Goal: Find specific page/section: Find specific page/section

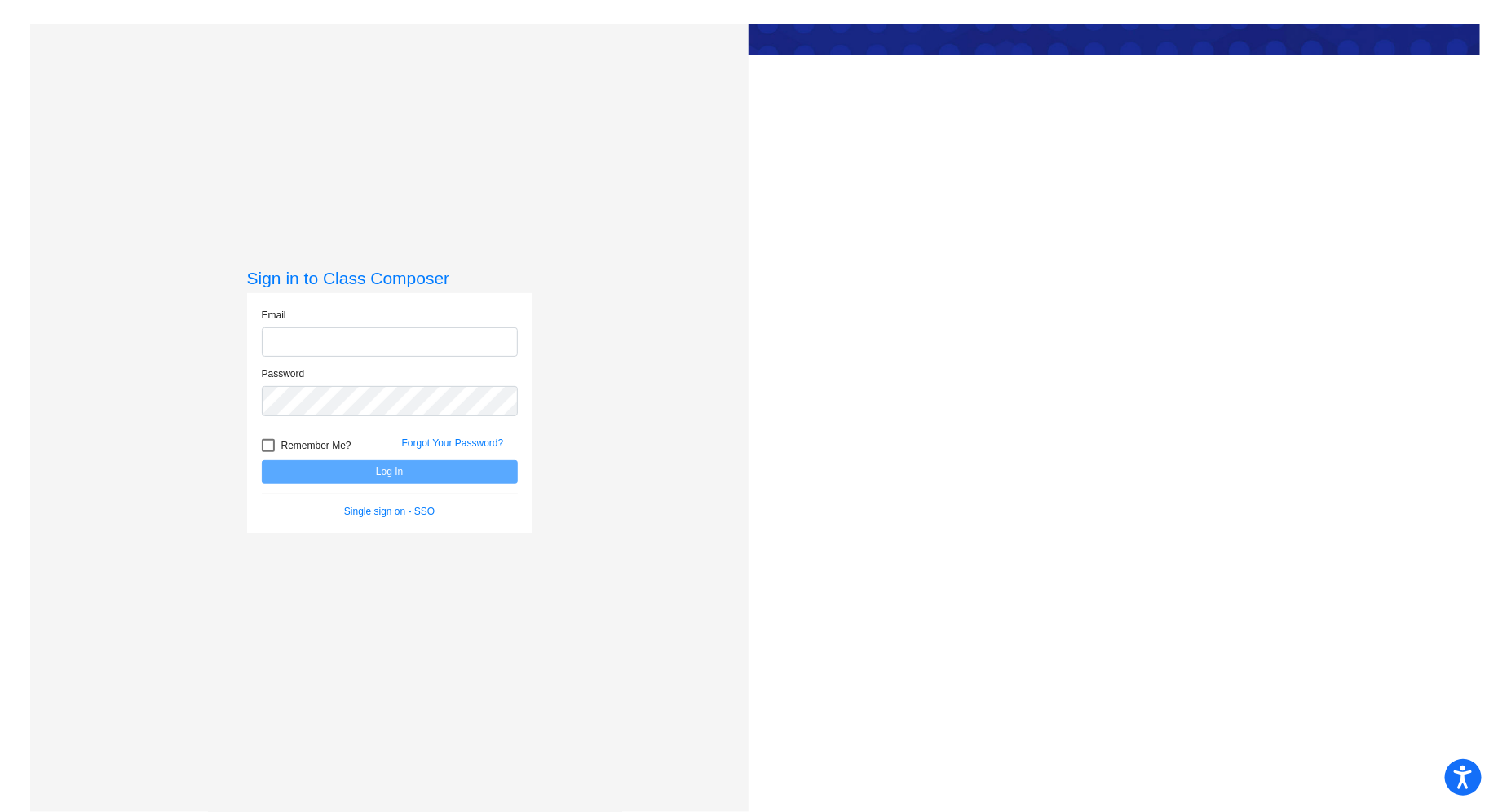
type input "[EMAIL_ADDRESS][DOMAIN_NAME]"
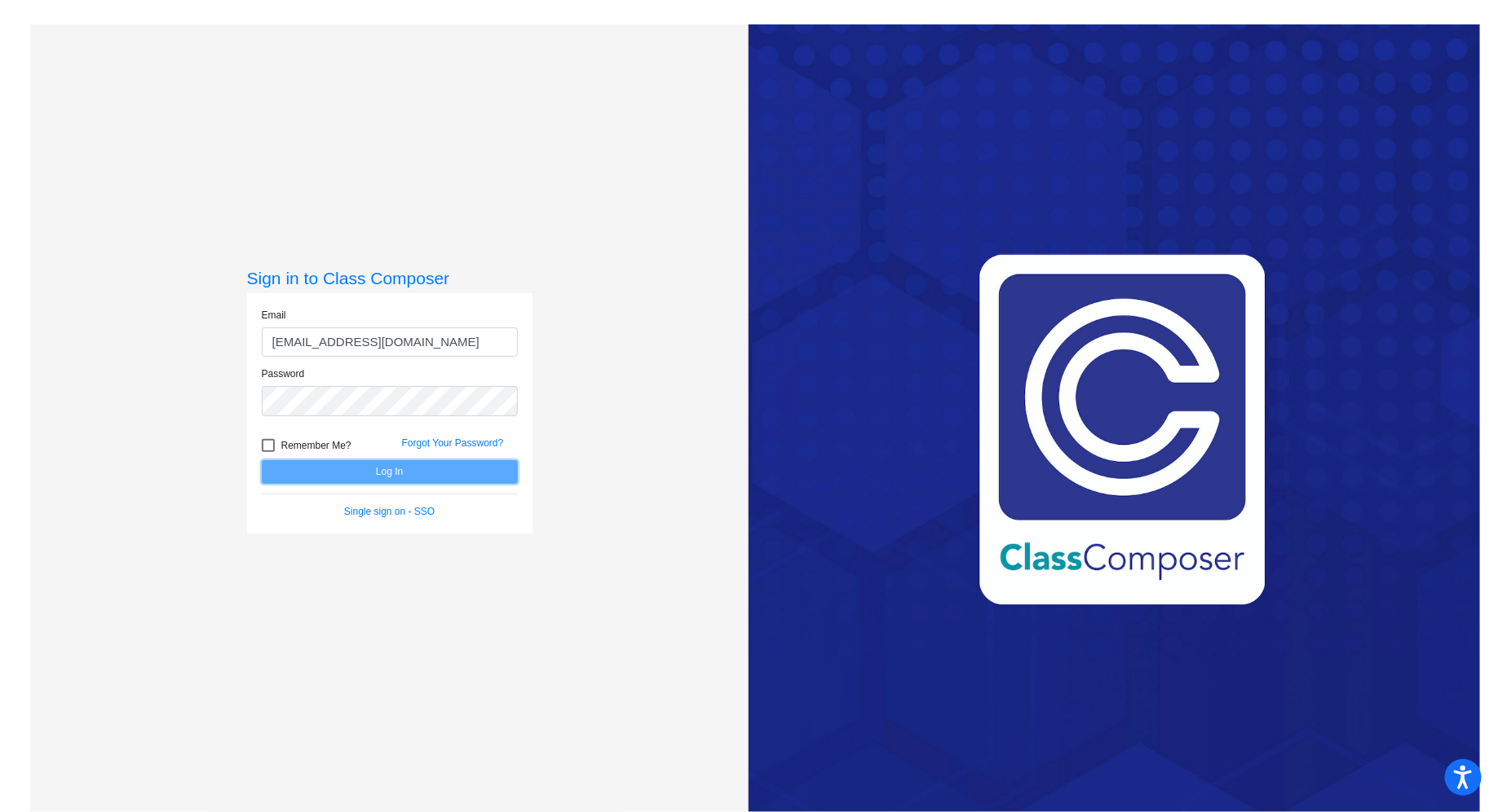
click at [388, 474] on button "Log In" at bounding box center [389, 471] width 256 height 23
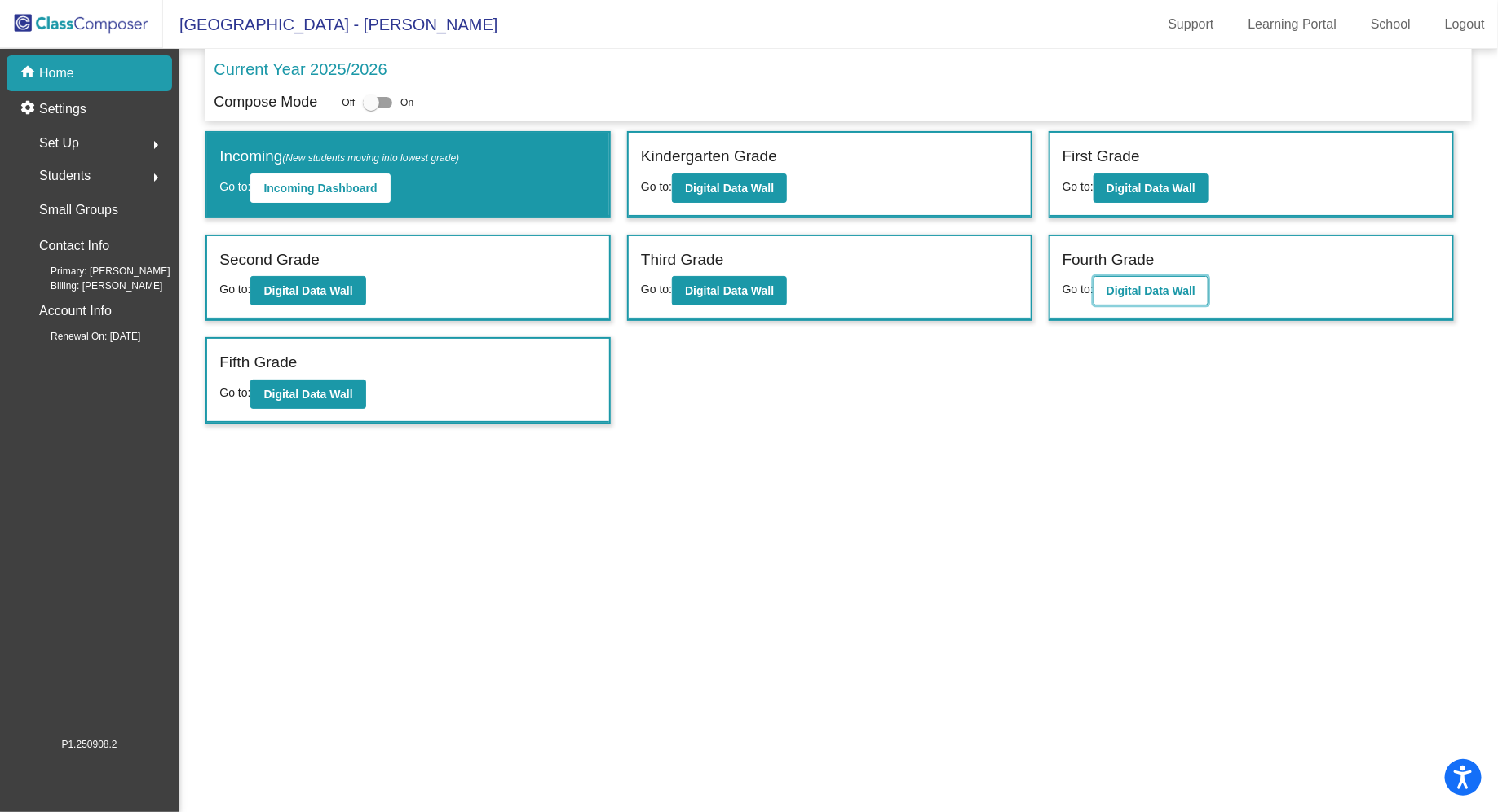
click at [1162, 291] on b "Digital Data Wall" at bounding box center [1151, 291] width 89 height 13
